Goal: Use online tool/utility: Utilize a website feature to perform a specific function

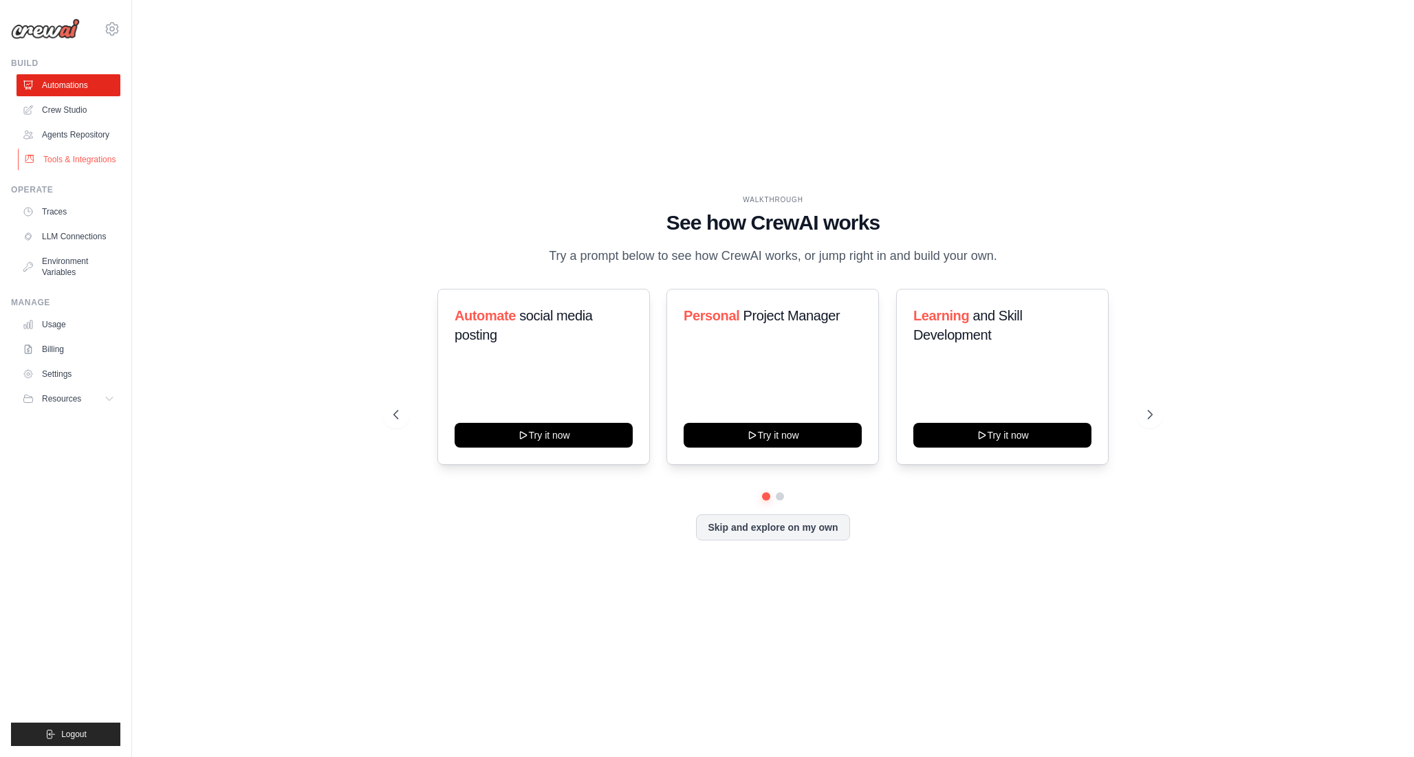
click at [67, 171] on link "Tools & Integrations" at bounding box center [70, 160] width 104 height 22
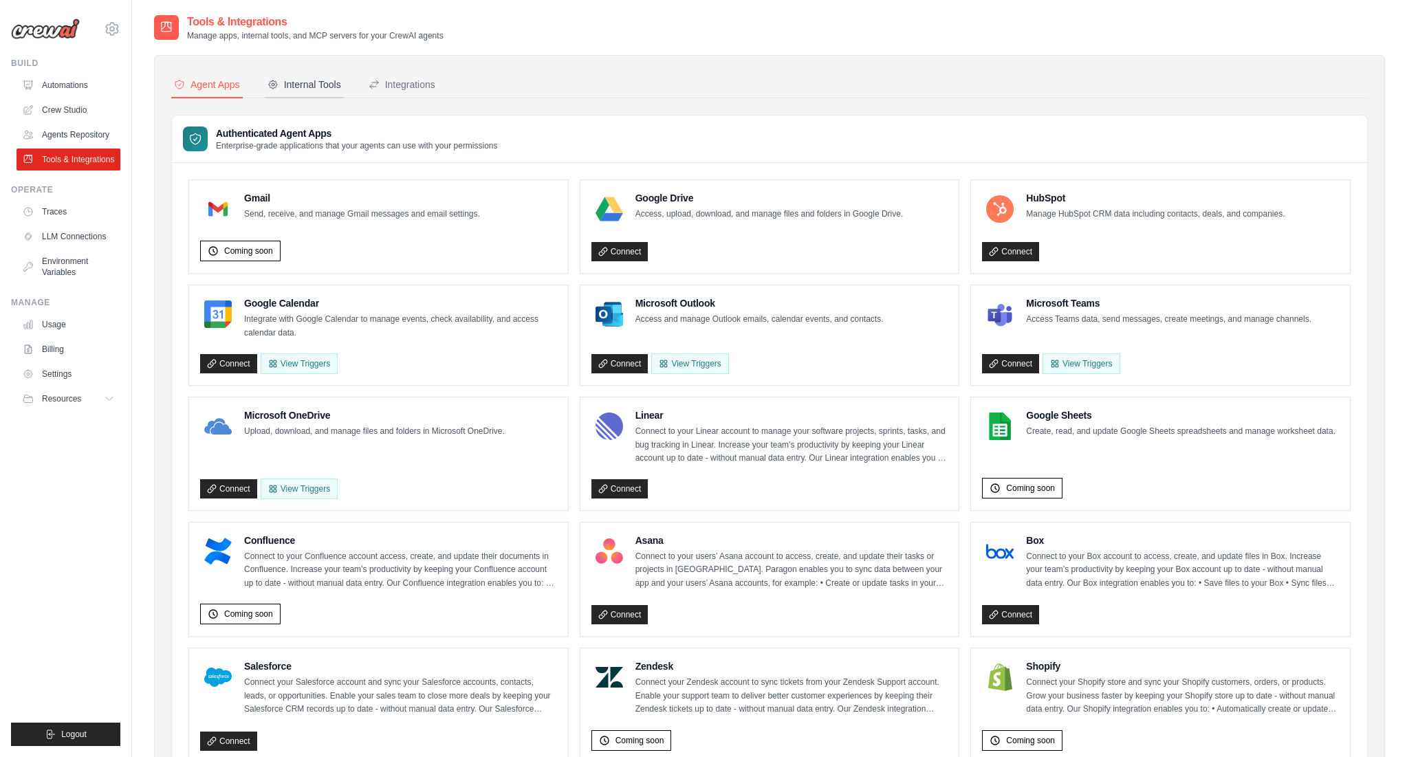
click at [308, 77] on button "Internal Tools" at bounding box center [304, 85] width 79 height 26
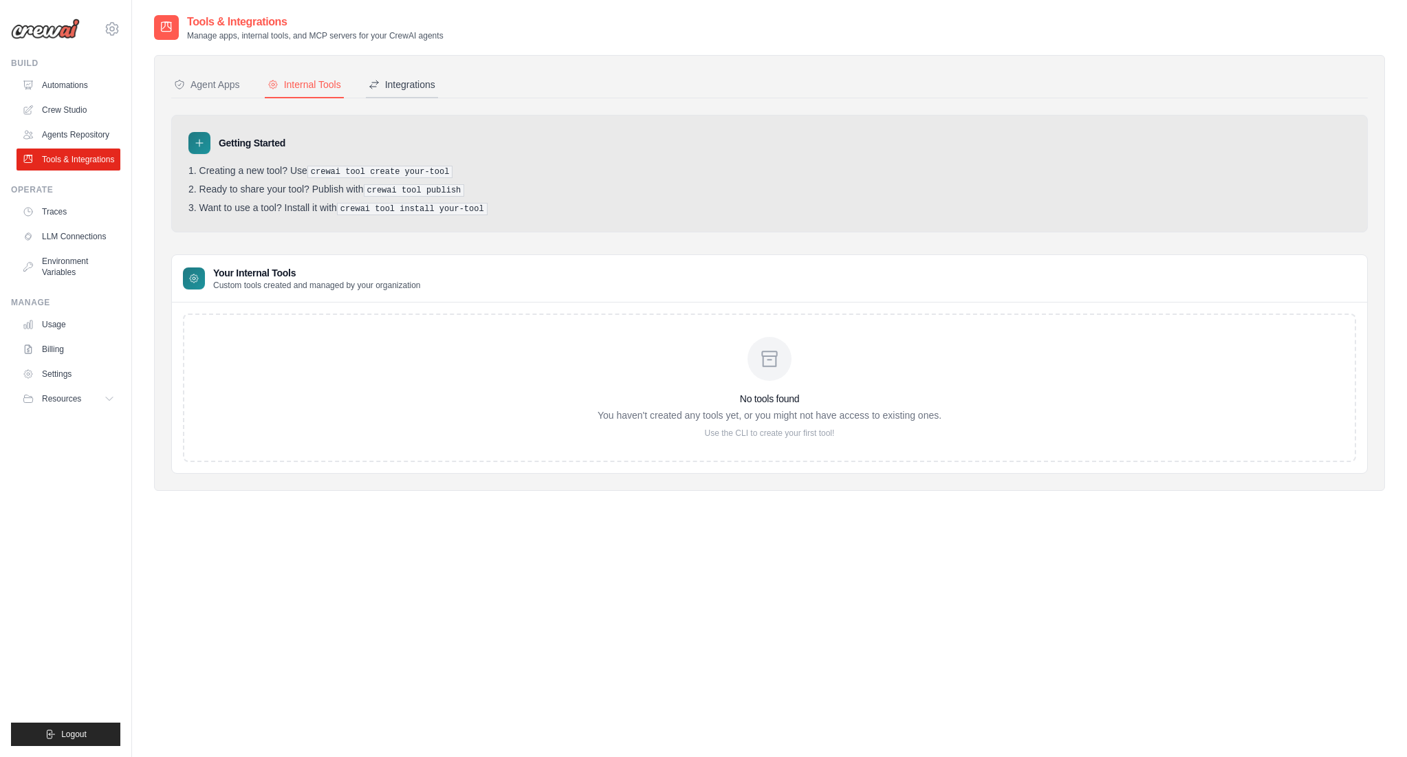
click at [419, 83] on div "Integrations" at bounding box center [402, 85] width 67 height 14
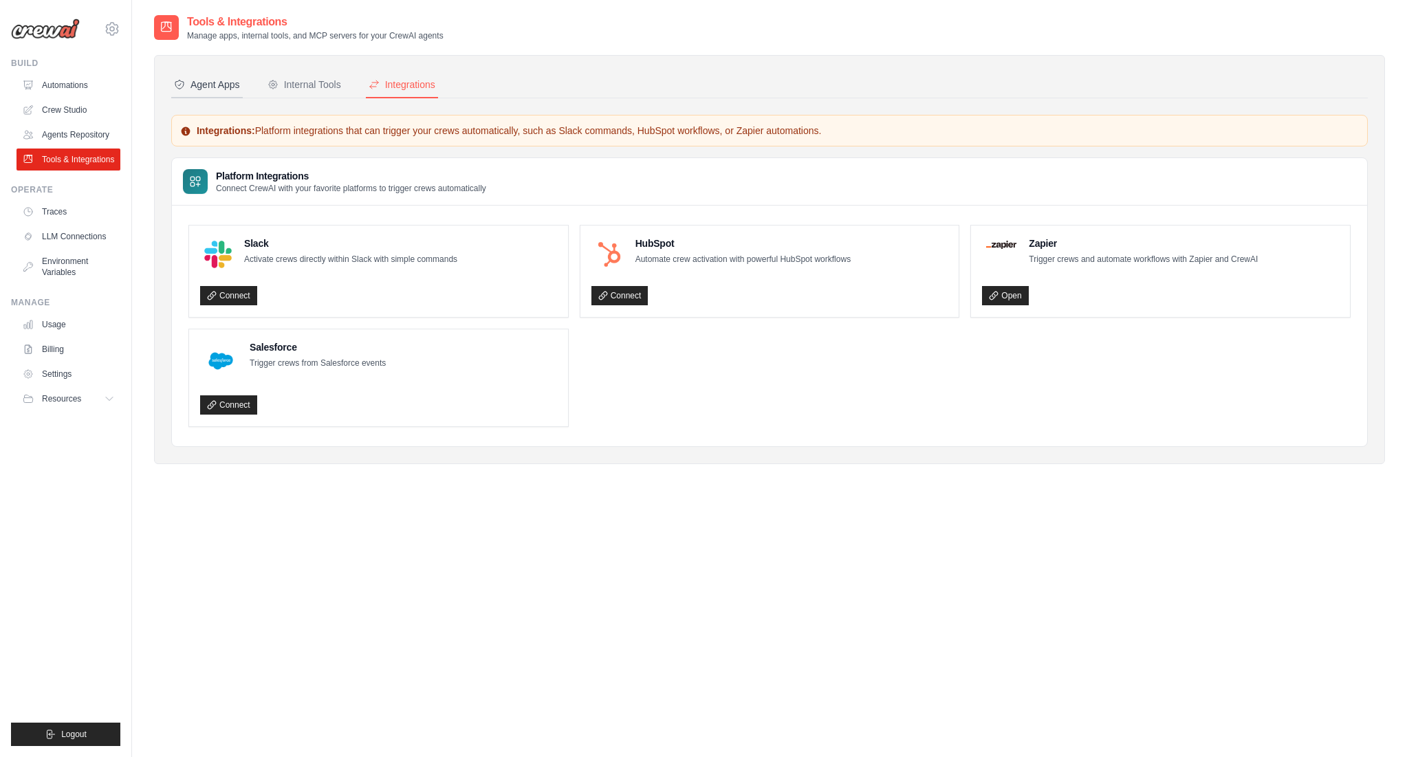
click at [236, 81] on div "Agent Apps" at bounding box center [207, 85] width 66 height 14
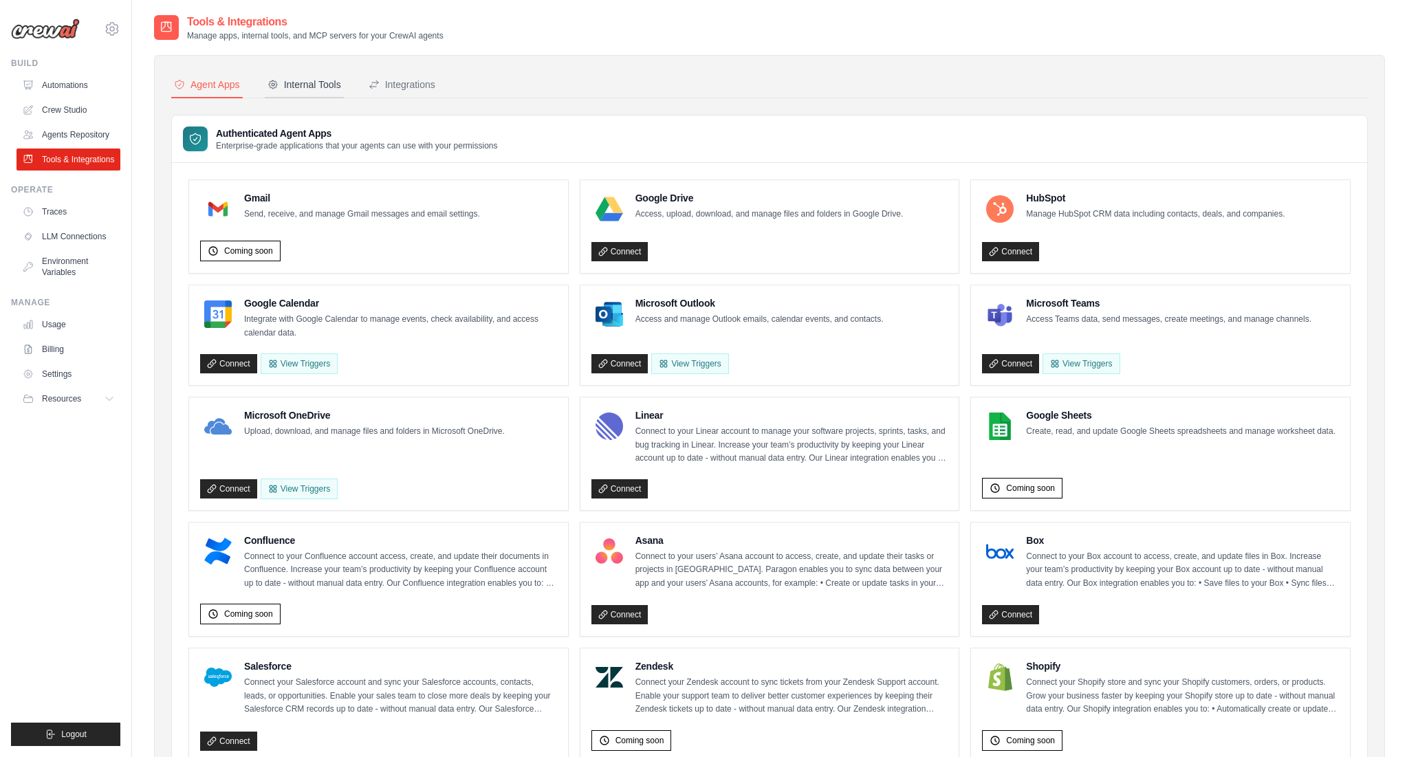
click at [306, 78] on div "Internal Tools" at bounding box center [304, 85] width 74 height 14
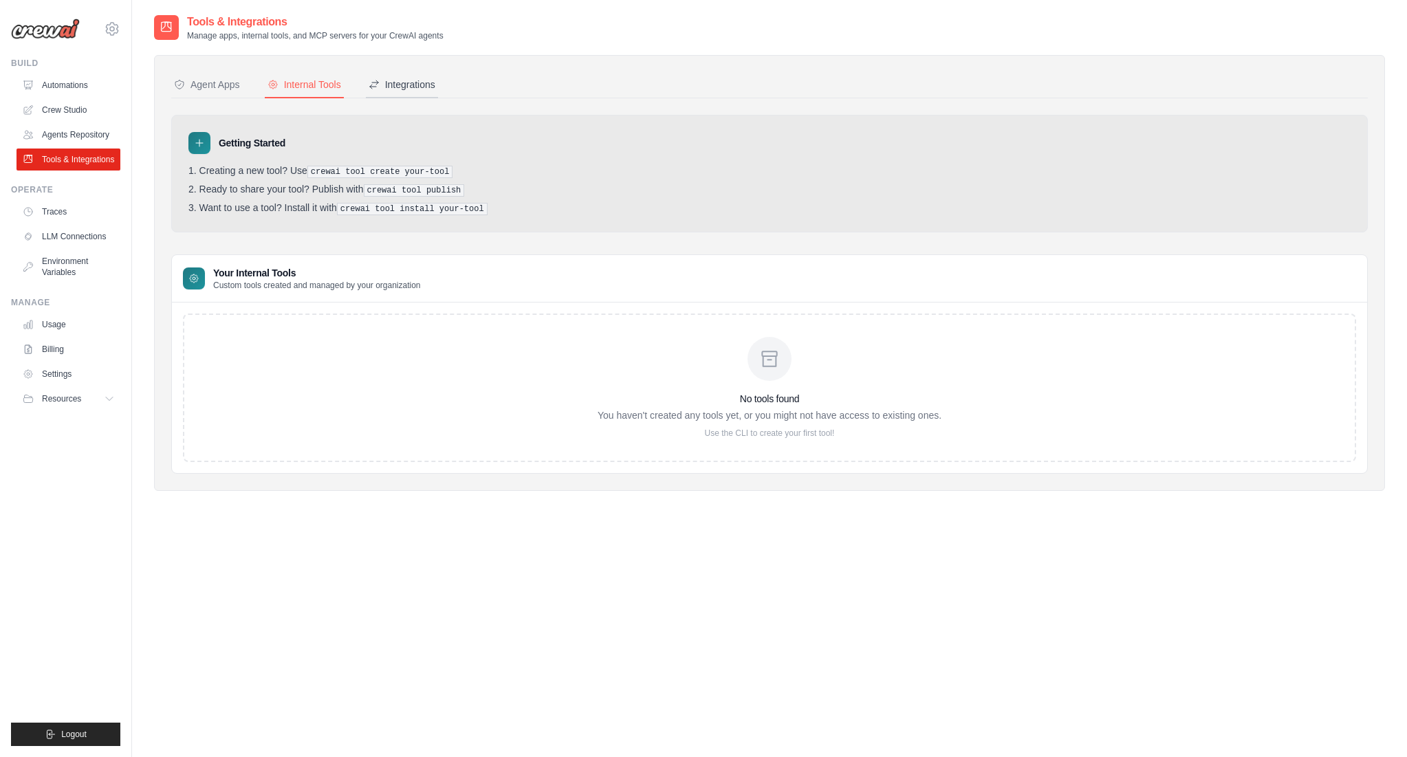
click at [408, 92] on button "Integrations" at bounding box center [402, 85] width 72 height 26
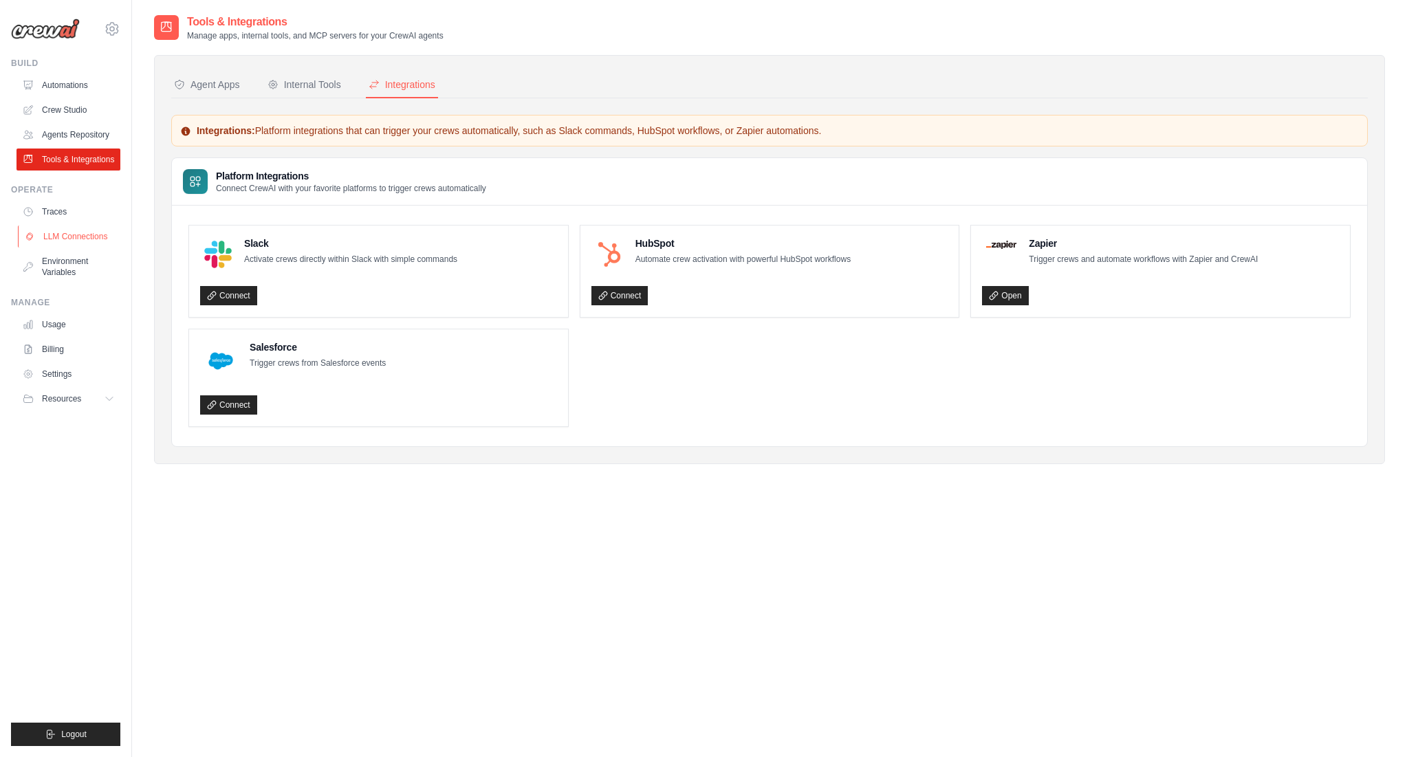
click at [93, 241] on link "LLM Connections" at bounding box center [70, 237] width 104 height 22
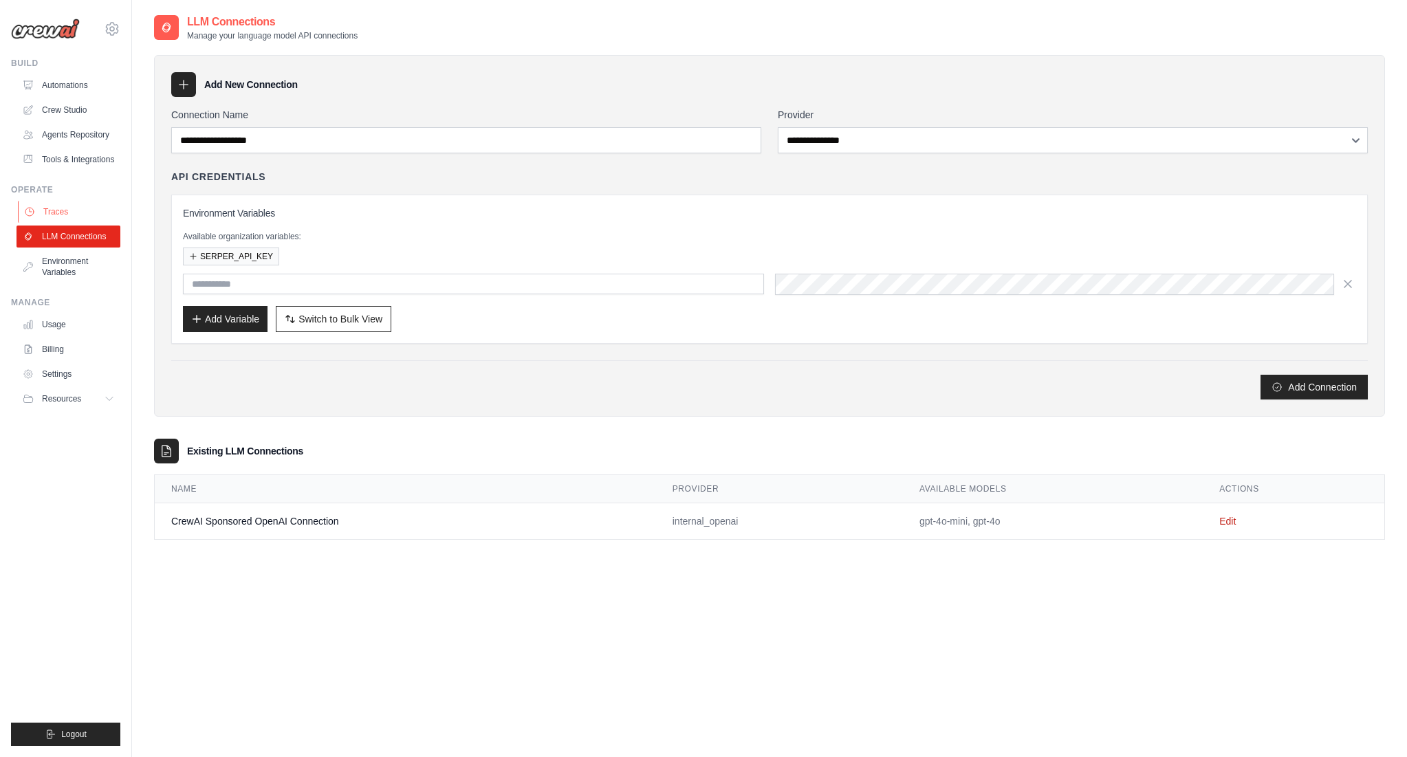
click at [74, 222] on link "Traces" at bounding box center [70, 212] width 104 height 22
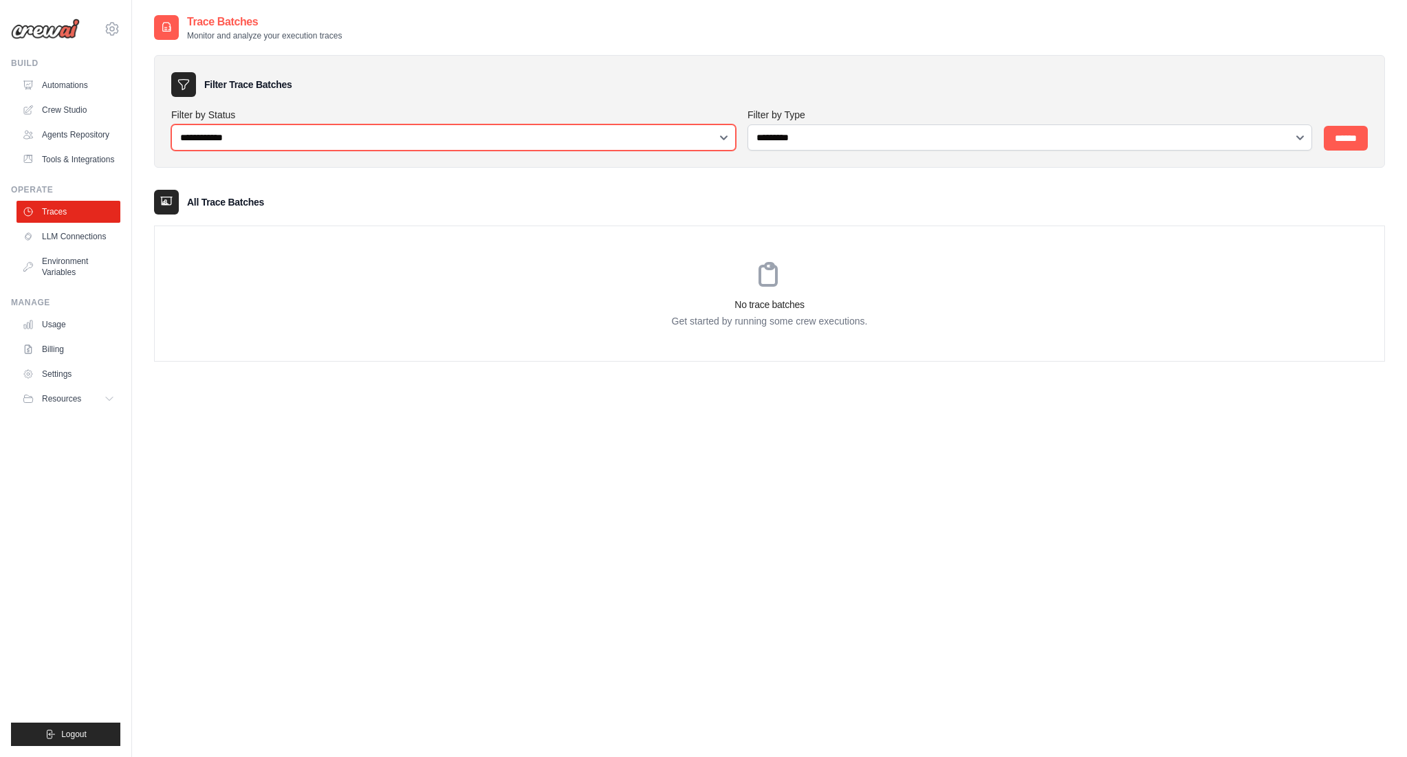
click at [452, 142] on select "**********" at bounding box center [453, 137] width 564 height 26
click at [80, 90] on link "Automations" at bounding box center [70, 85] width 104 height 22
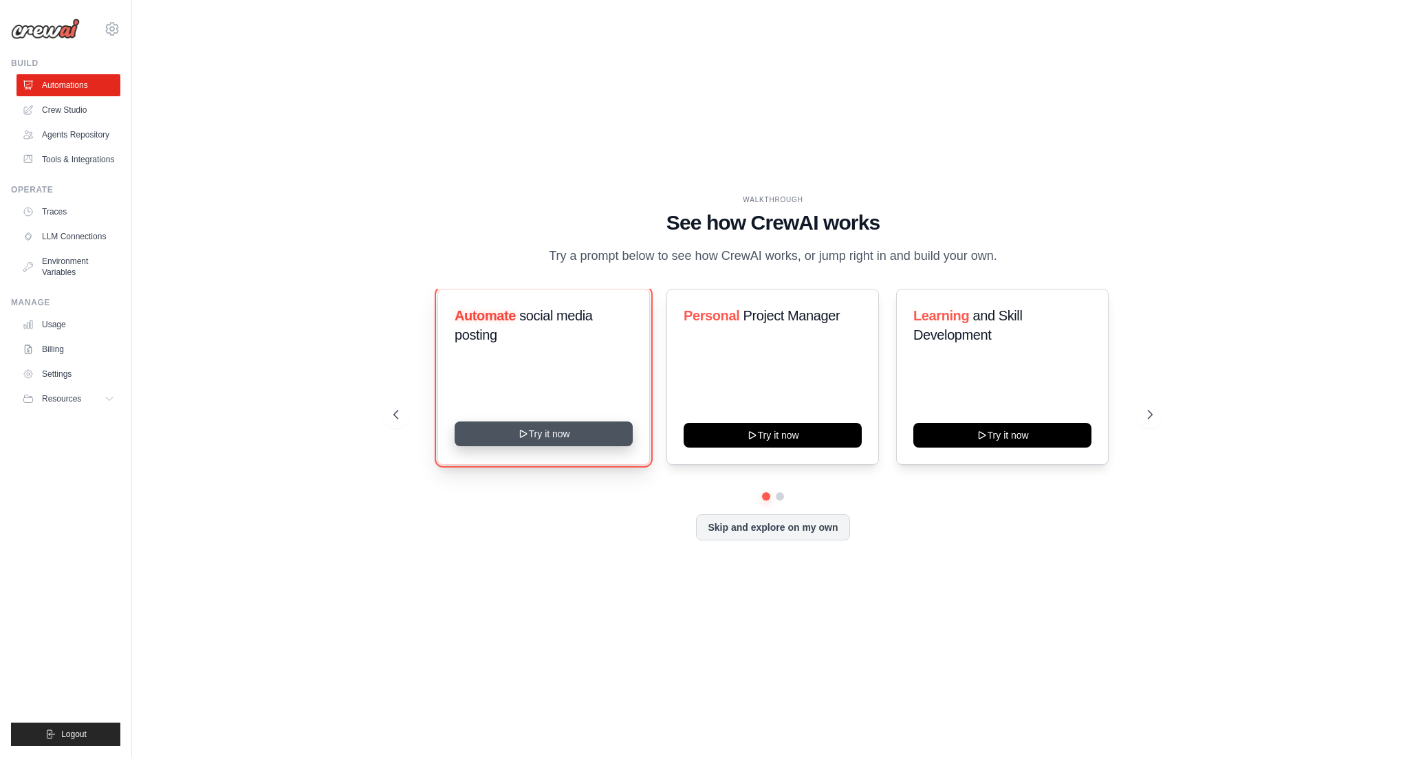
click at [498, 444] on button "Try it now" at bounding box center [543, 433] width 178 height 25
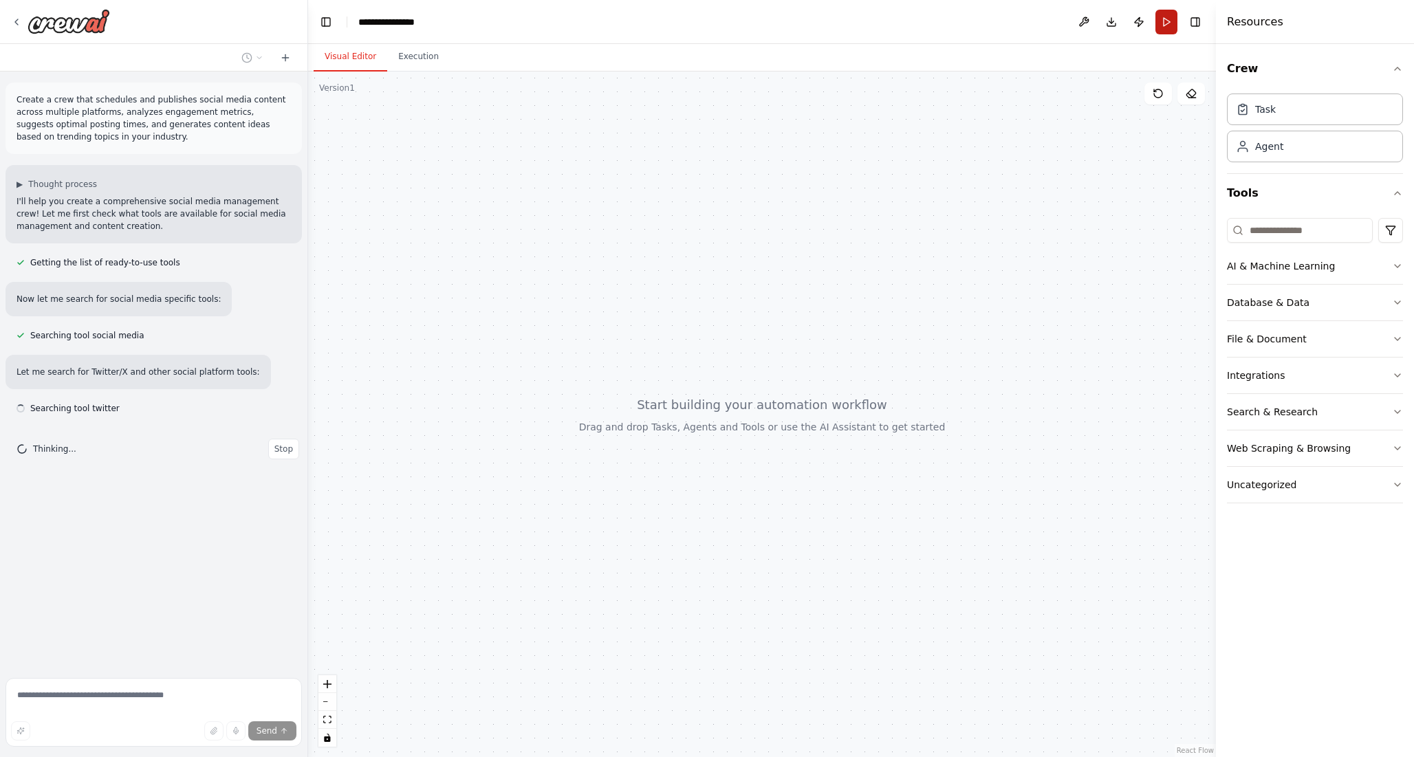
click at [1160, 27] on button "Run" at bounding box center [1166, 22] width 22 height 25
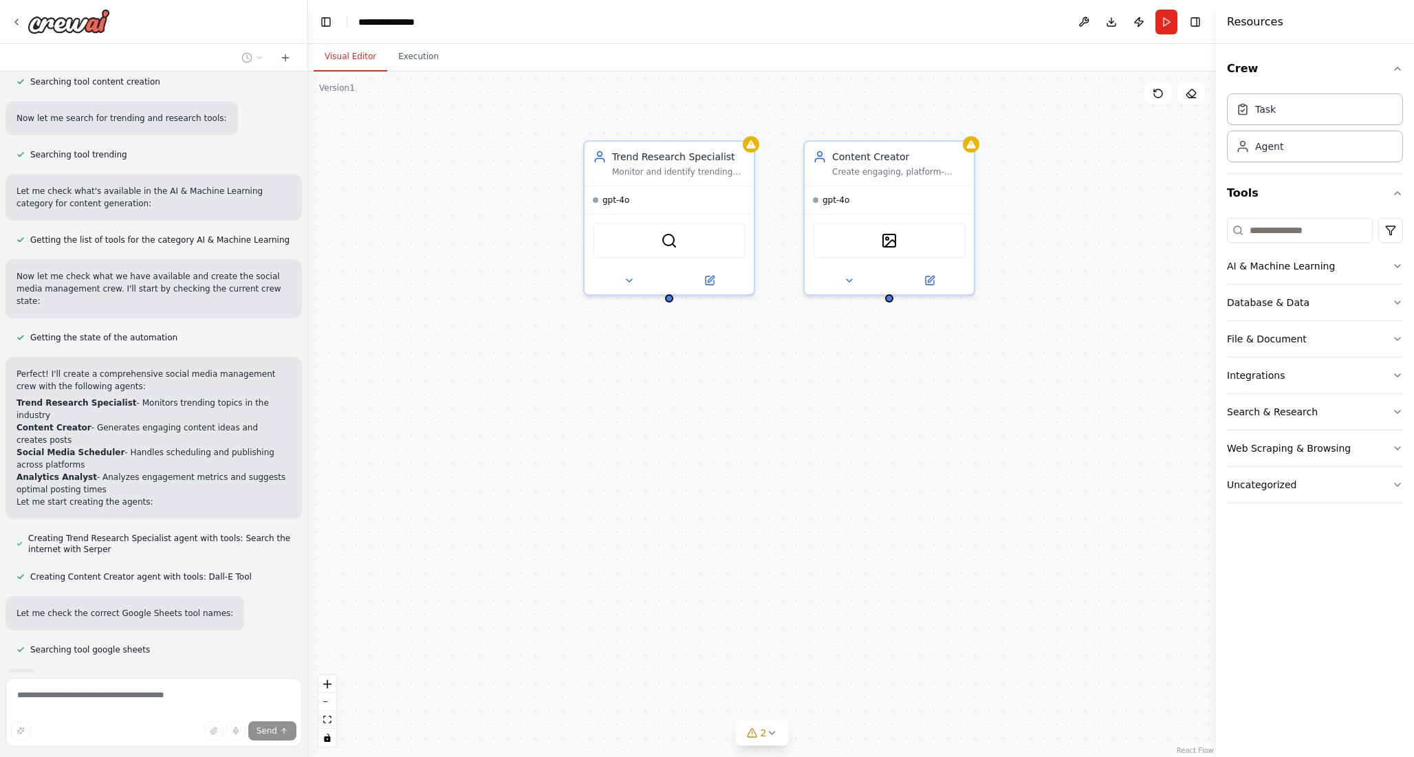
scroll to position [625, 0]
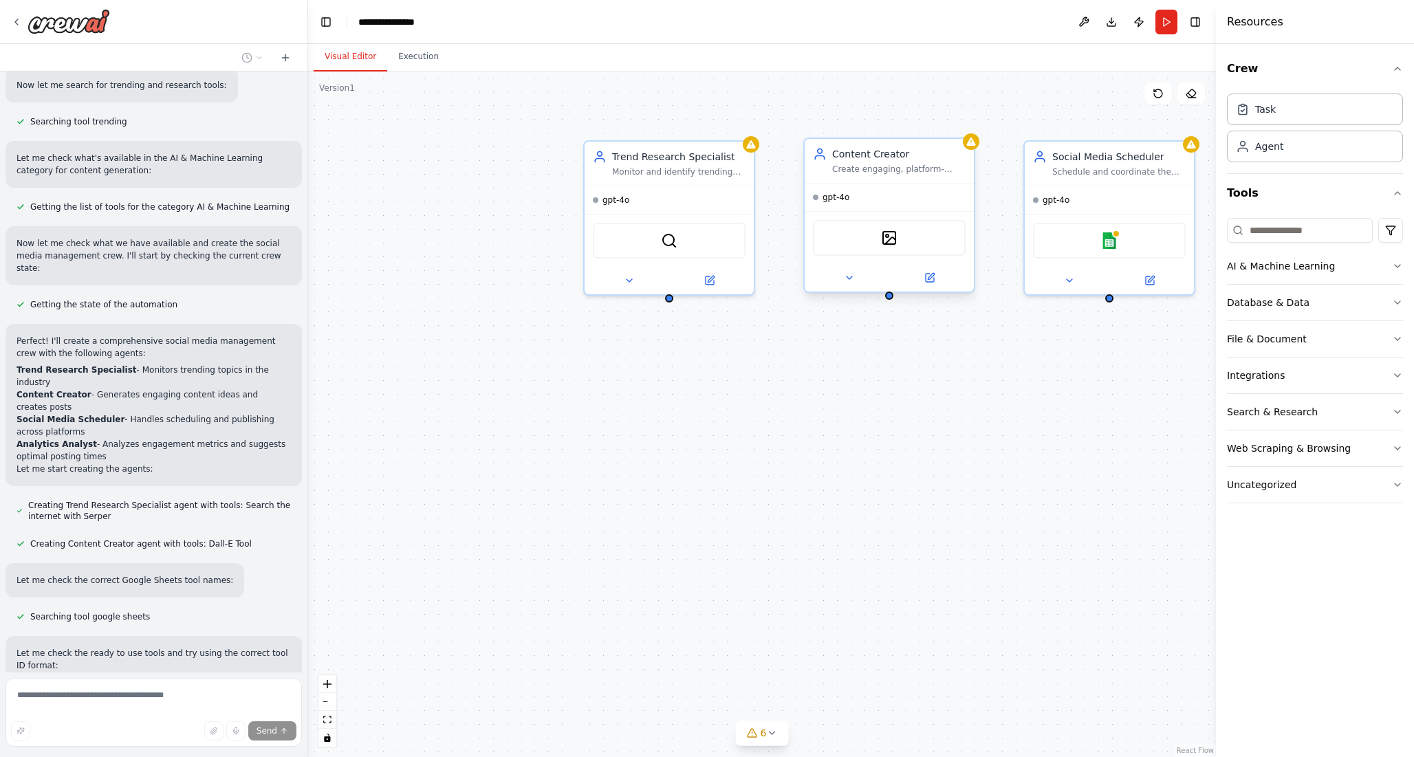
click at [901, 240] on div "DallETool" at bounding box center [889, 238] width 153 height 36
